Goal: Navigation & Orientation: Find specific page/section

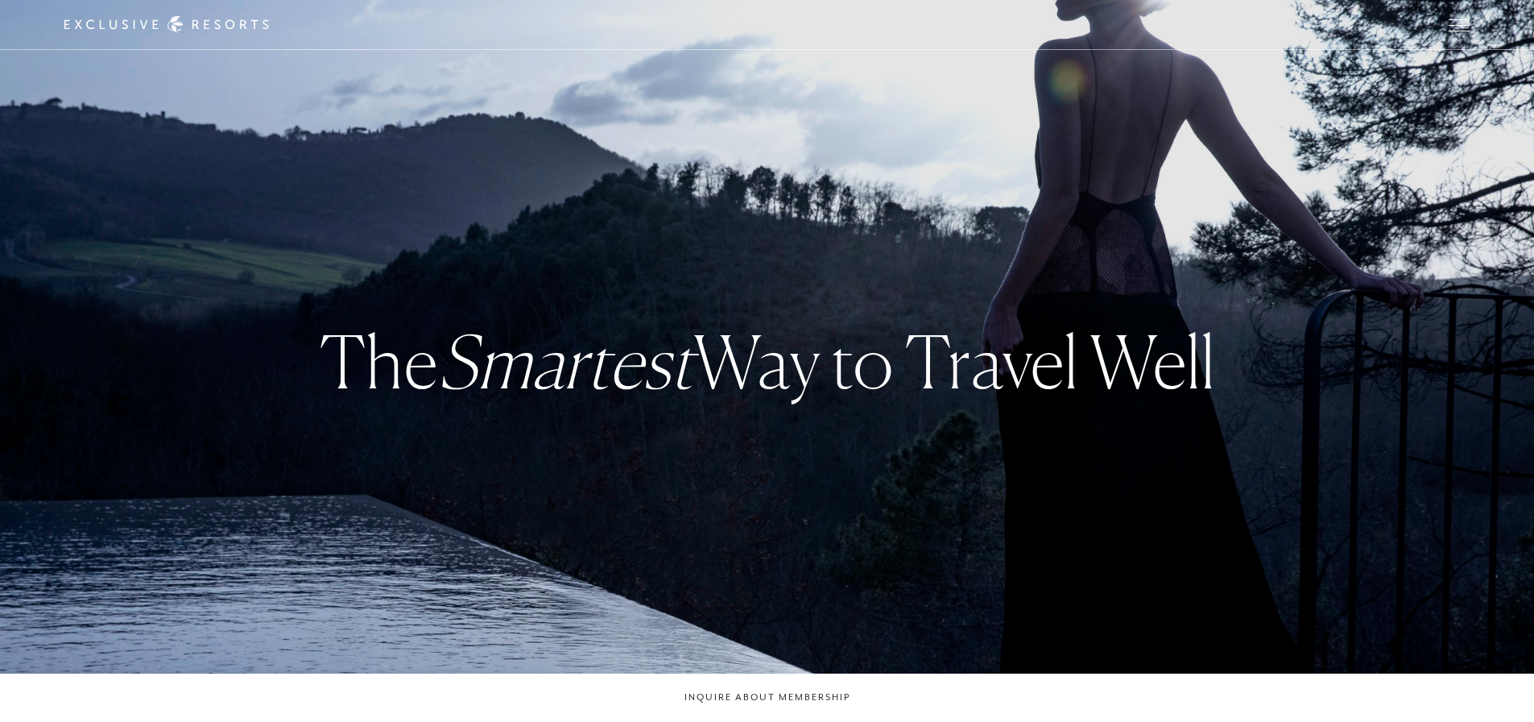
checkbox input "false"
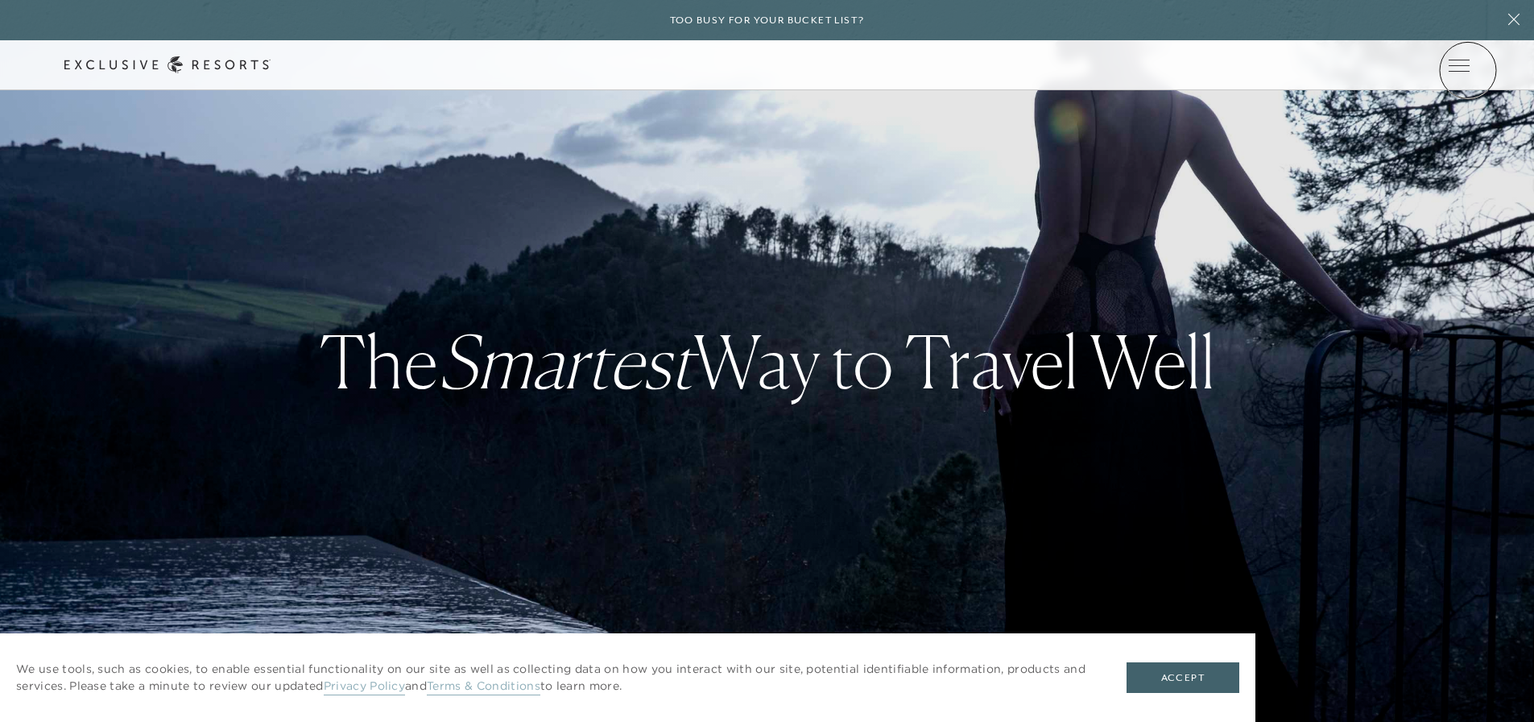
click at [0, 0] on icon at bounding box center [0, 0] width 0 height 0
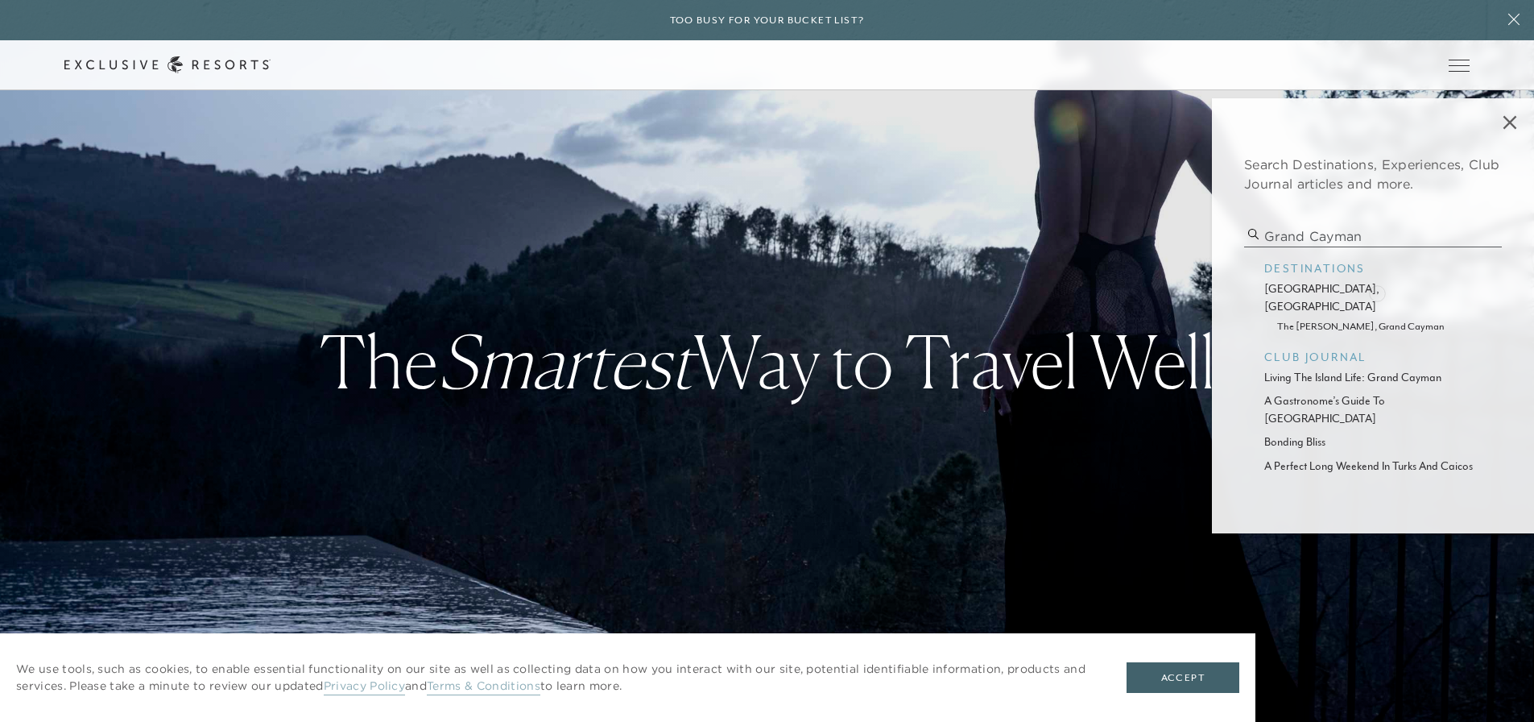
type input "grand cayman"
click at [759, 292] on p "[GEOGRAPHIC_DATA], [GEOGRAPHIC_DATA]" at bounding box center [1372, 297] width 217 height 35
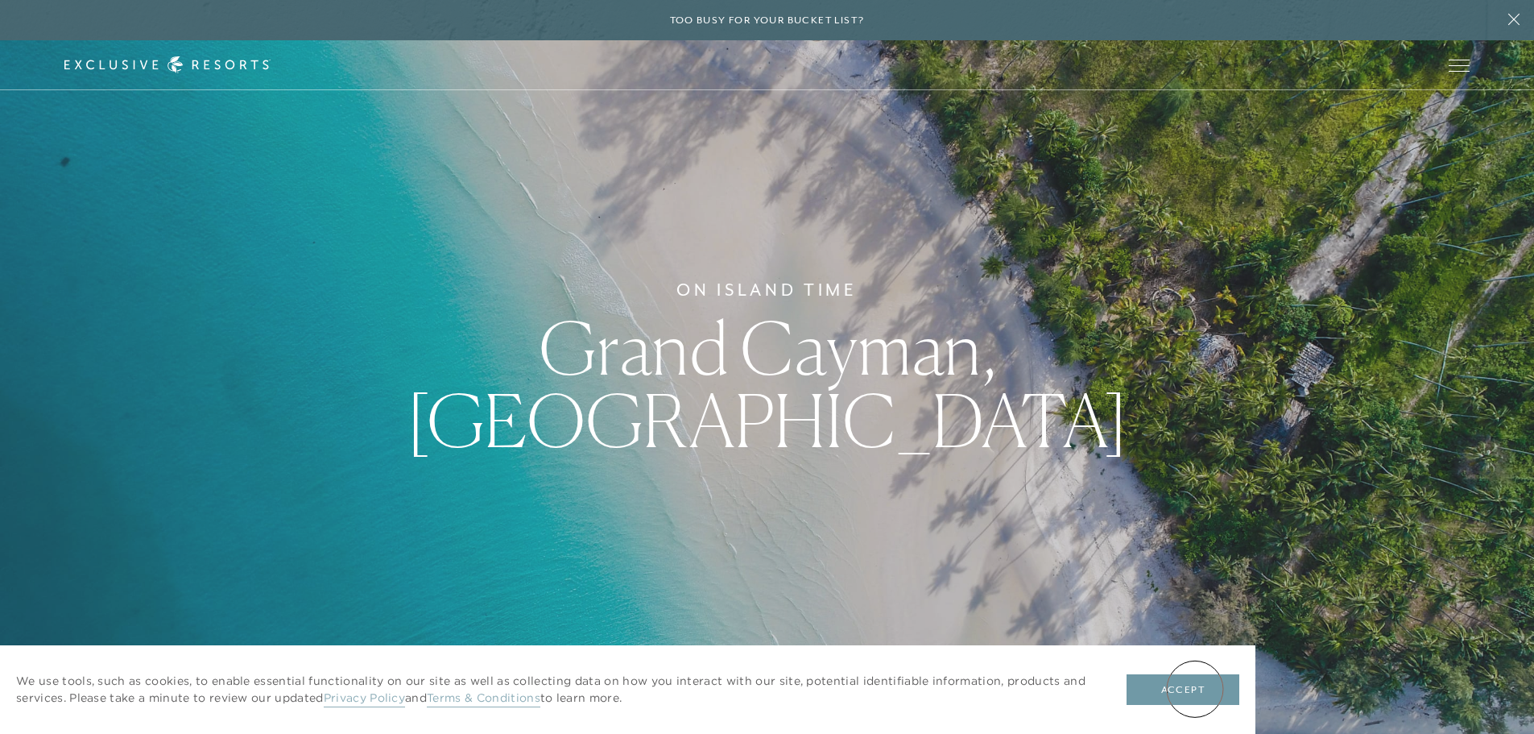
click at [759, 689] on button "Accept" at bounding box center [1183, 689] width 113 height 31
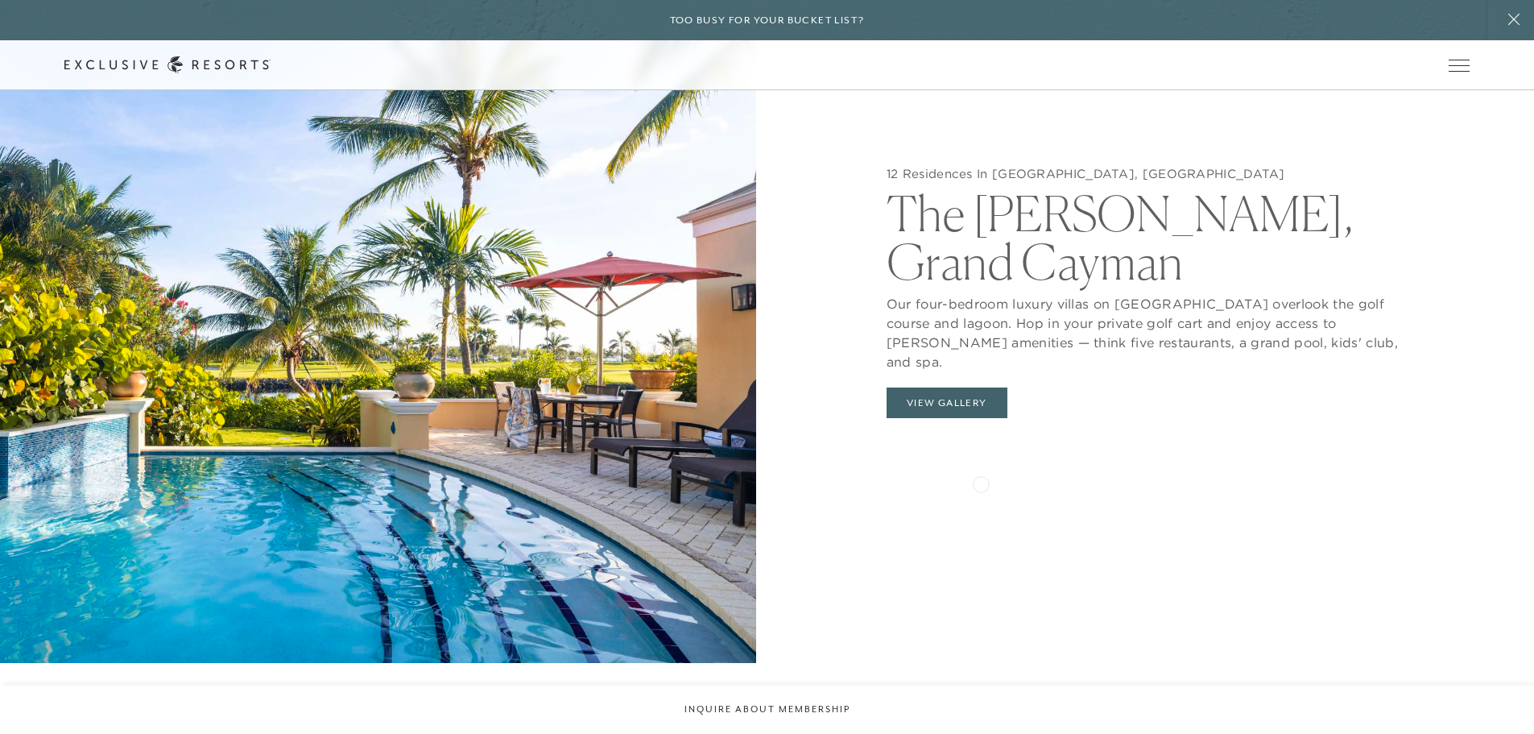
scroll to position [1834, 0]
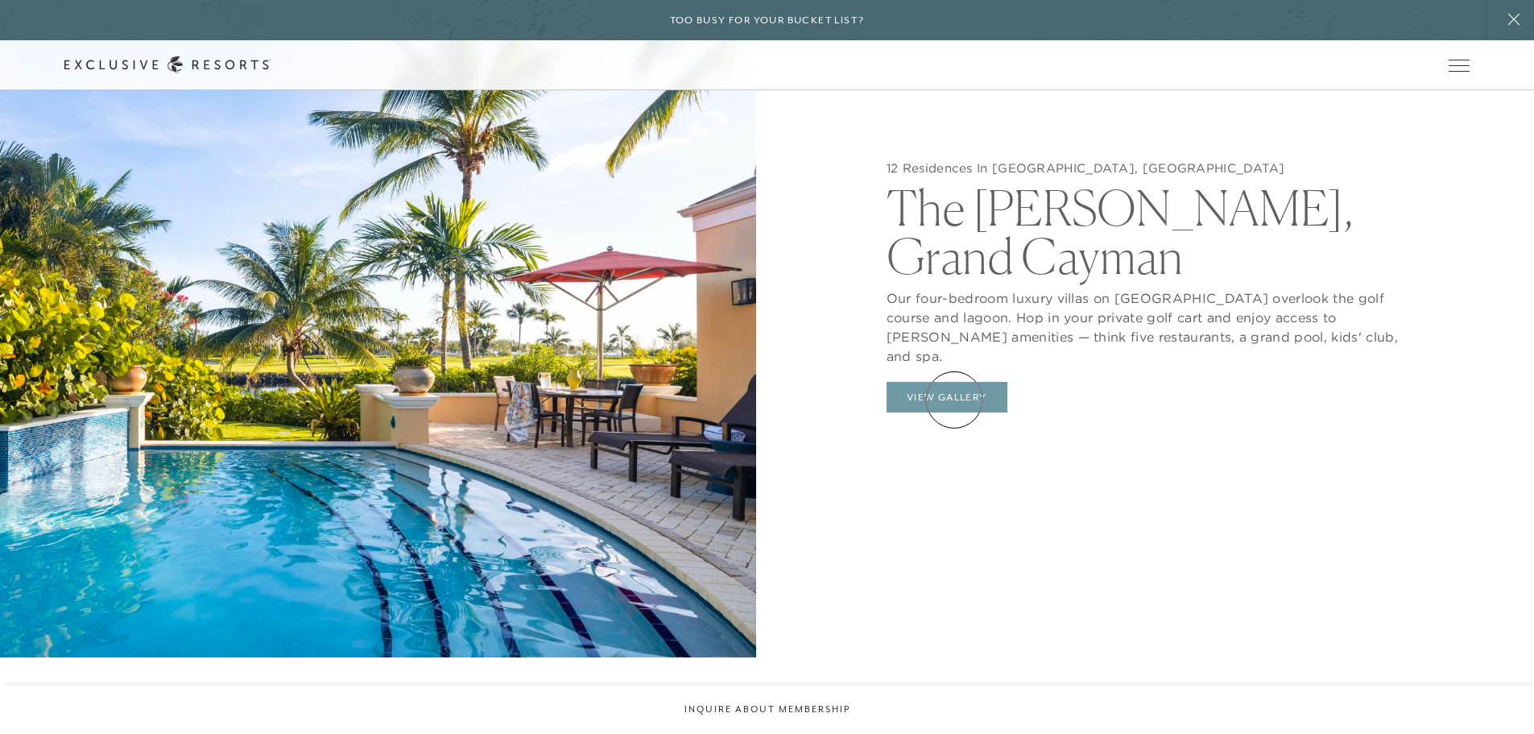
click at [759, 399] on button "View Gallery" at bounding box center [947, 397] width 121 height 31
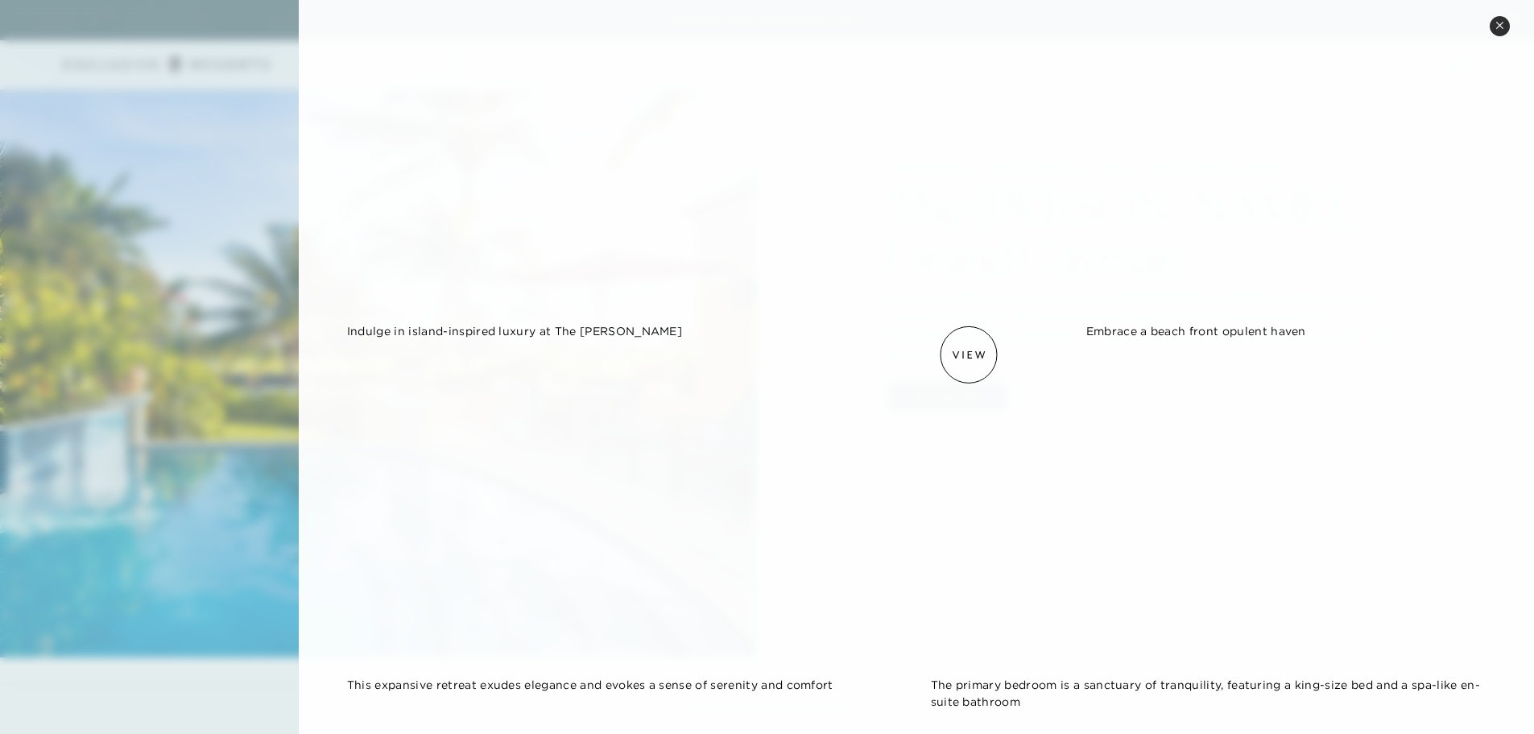
scroll to position [0, 0]
